Goal: Task Accomplishment & Management: Use online tool/utility

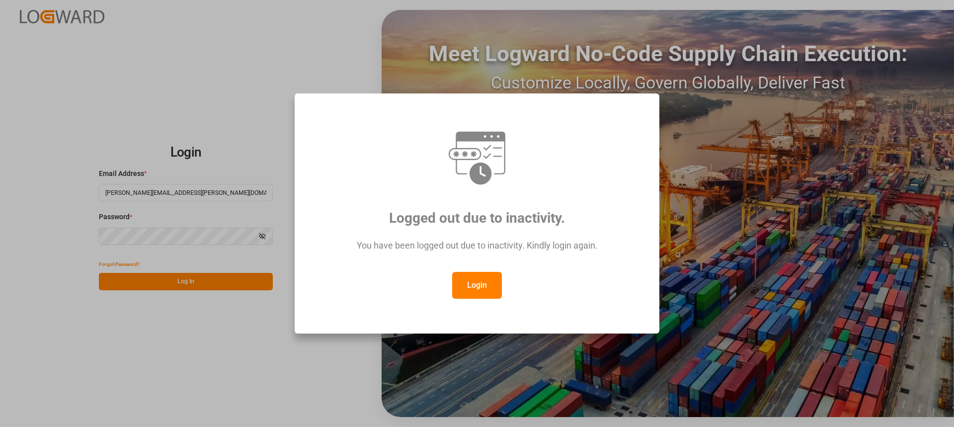
click at [490, 286] on button "Login" at bounding box center [477, 285] width 50 height 27
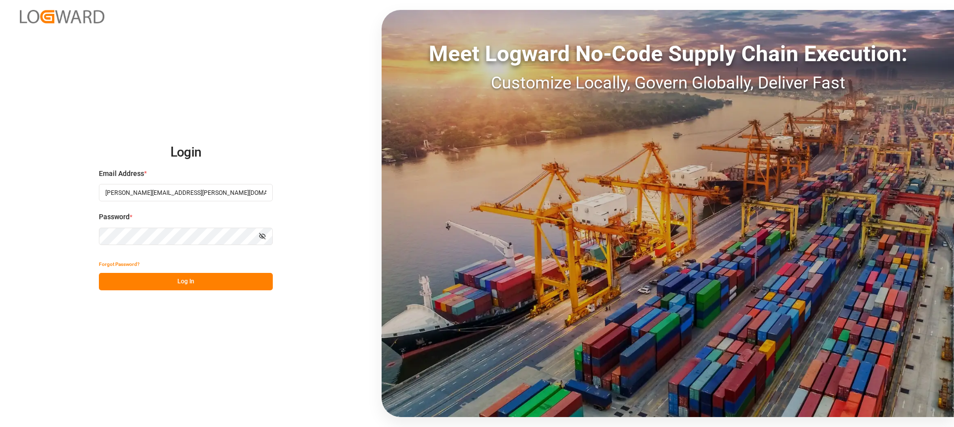
click at [219, 275] on button "Log In" at bounding box center [186, 281] width 174 height 17
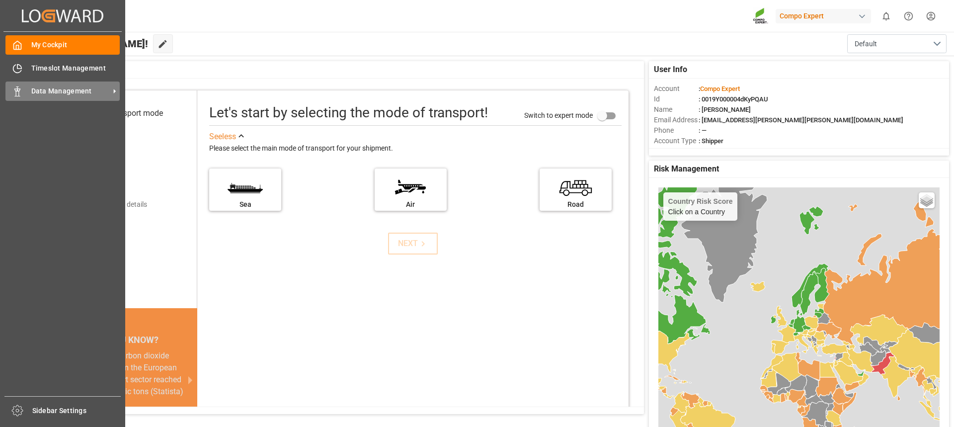
click at [52, 99] on div "Data Management Data Management" at bounding box center [62, 90] width 114 height 19
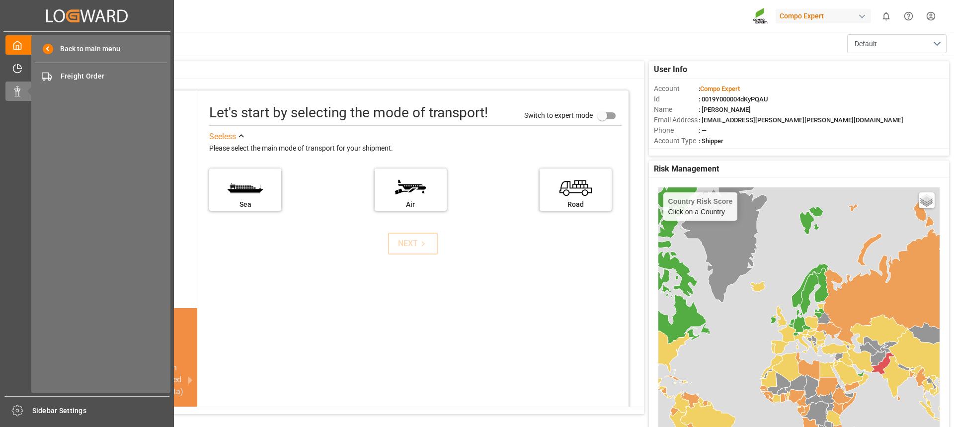
click at [1, 157] on div "Created by potrace 1.15, written by [PERSON_NAME] [DATE]-[DATE] Created by potr…" at bounding box center [87, 210] width 174 height 421
click at [16, 73] on icon at bounding box center [17, 69] width 10 height 10
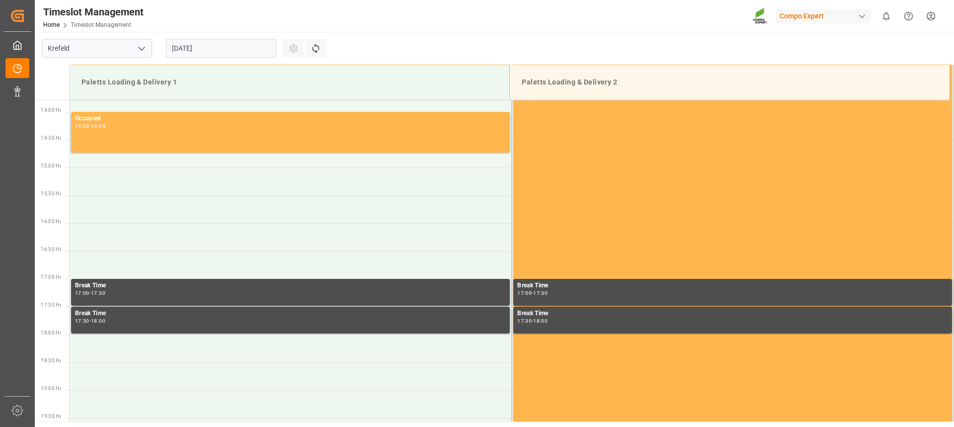
scroll to position [773, 0]
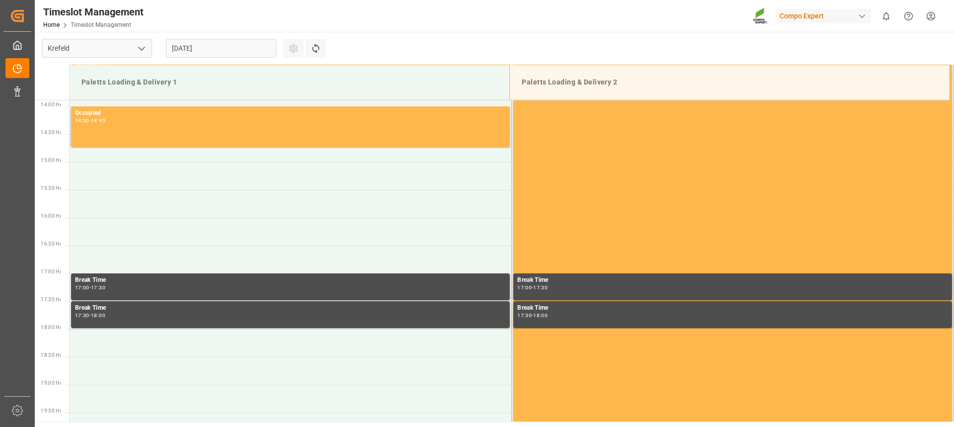
click at [228, 51] on input "[DATE]" at bounding box center [221, 48] width 110 height 19
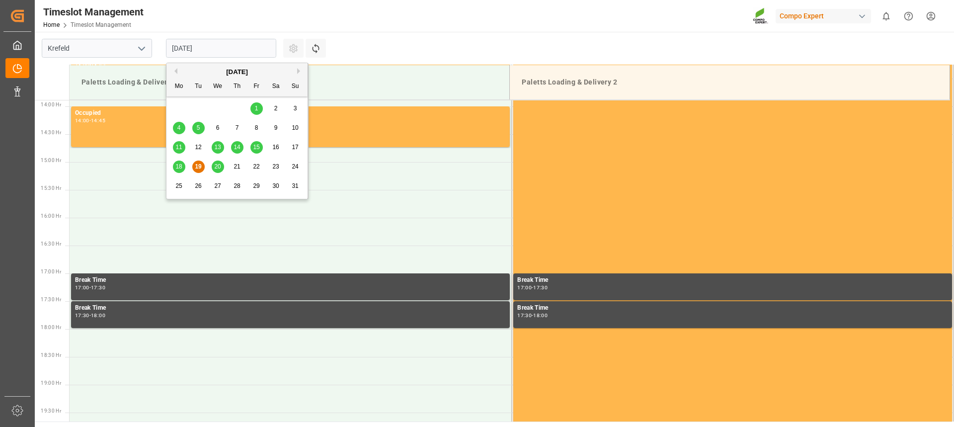
click at [242, 164] on div "21" at bounding box center [237, 167] width 12 height 12
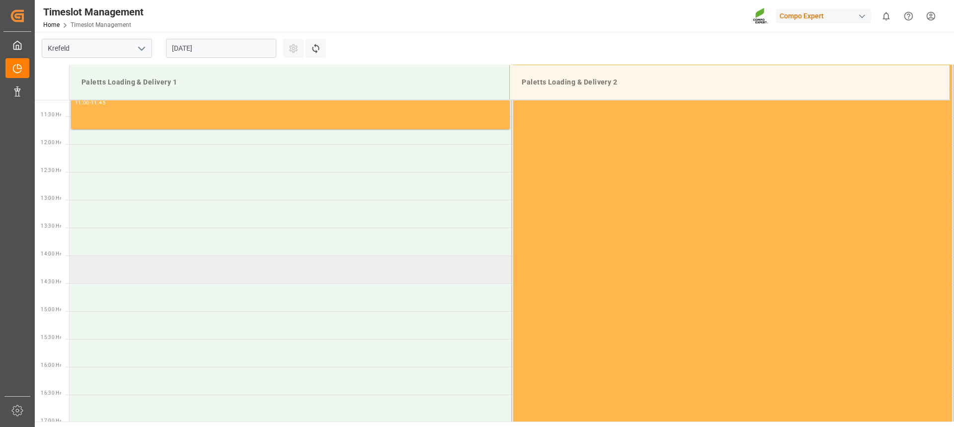
scroll to position [524, 0]
